Goal: Task Accomplishment & Management: Use online tool/utility

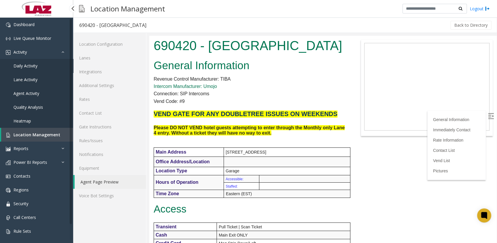
click at [25, 69] on link "Daily Activity" at bounding box center [36, 66] width 73 height 14
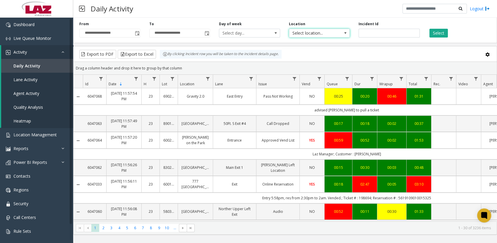
click at [305, 35] on span "Select location..." at bounding box center [313, 33] width 48 height 8
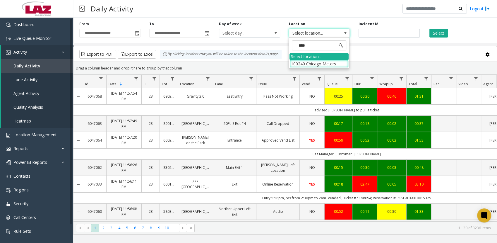
type input "*****"
click at [302, 62] on li "100240 Chicago Meters" at bounding box center [319, 64] width 59 height 8
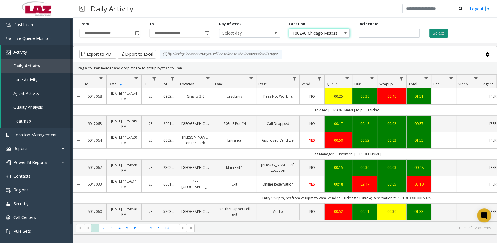
click at [433, 35] on button "Select" at bounding box center [439, 33] width 18 height 9
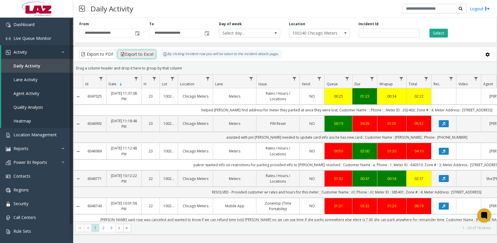
click at [143, 54] on button "Export to Excel" at bounding box center [137, 54] width 38 height 9
